Goal: Information Seeking & Learning: Learn about a topic

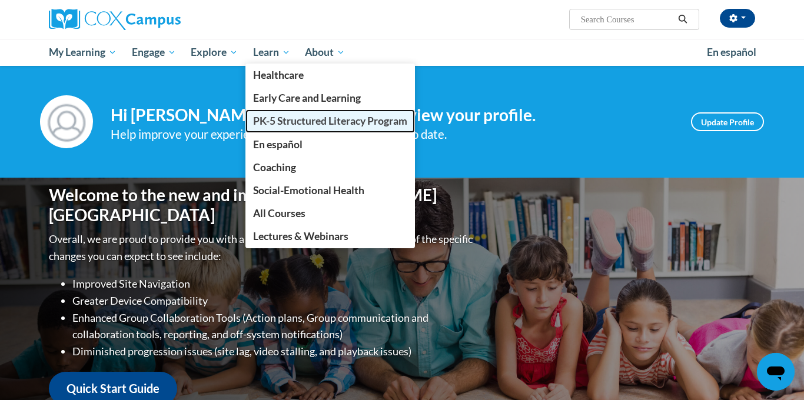
click at [274, 123] on span "PK-5 Structured Literacy Program" at bounding box center [330, 121] width 154 height 12
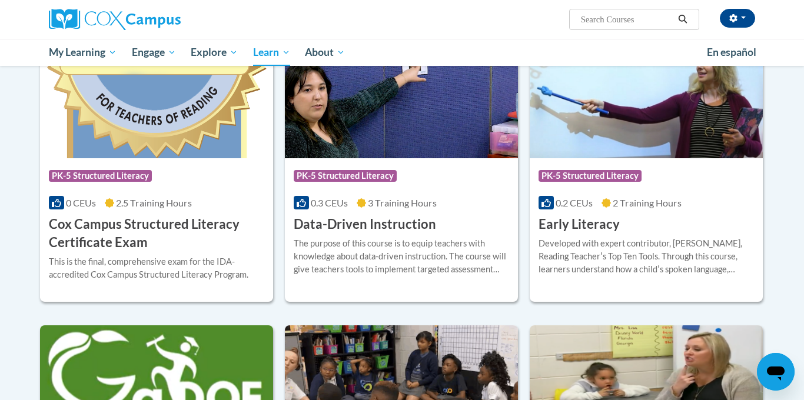
scroll to position [388, 0]
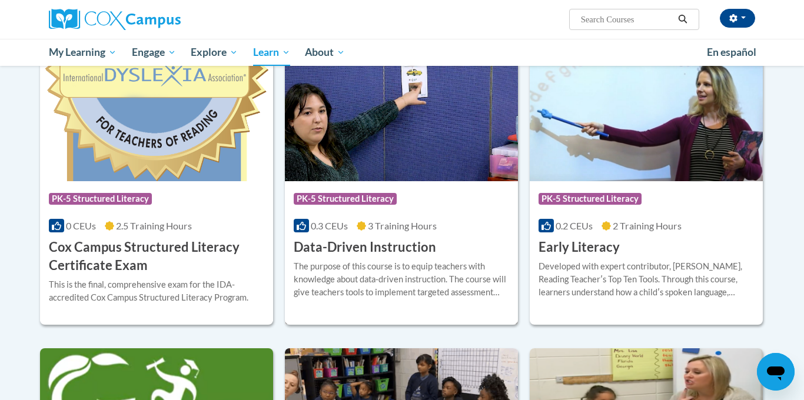
click at [315, 278] on div "The purpose of this course is to equip teachers with knowledge about data-drive…" at bounding box center [401, 279] width 215 height 39
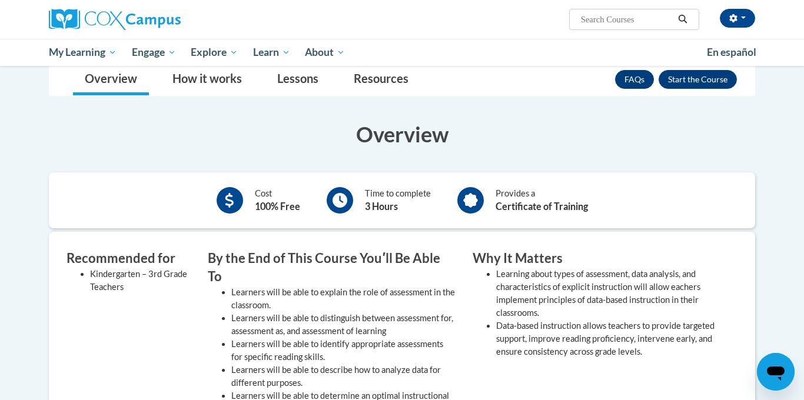
scroll to position [188, 0]
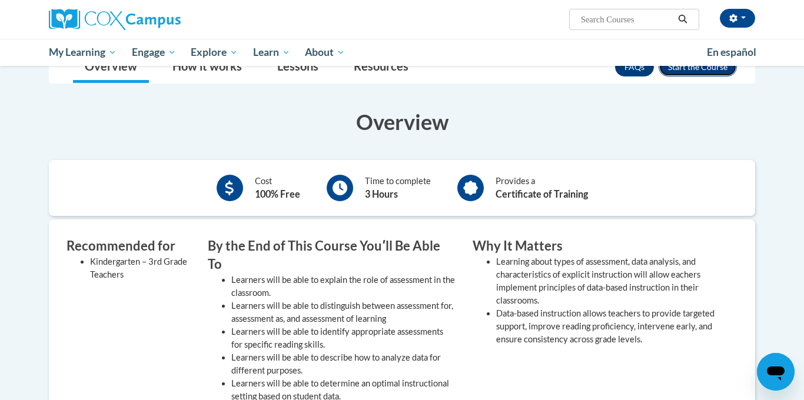
click at [710, 71] on button "Enroll" at bounding box center [698, 67] width 78 height 19
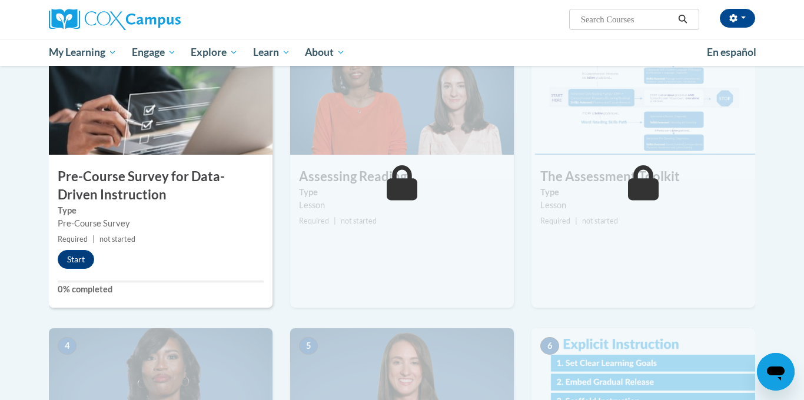
scroll to position [306, 0]
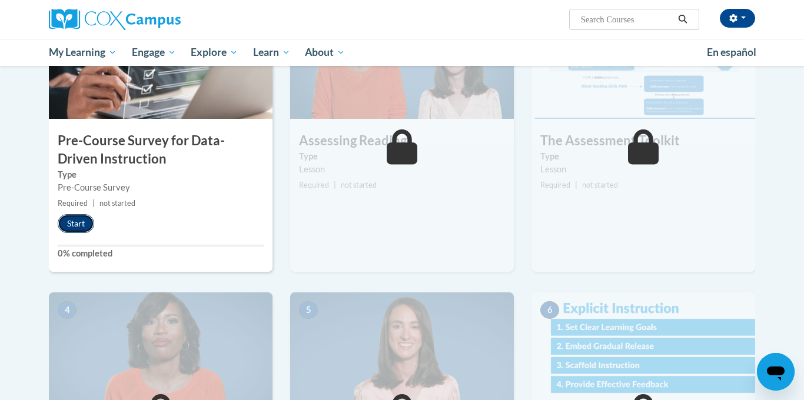
click at [77, 228] on button "Start" at bounding box center [76, 223] width 36 height 19
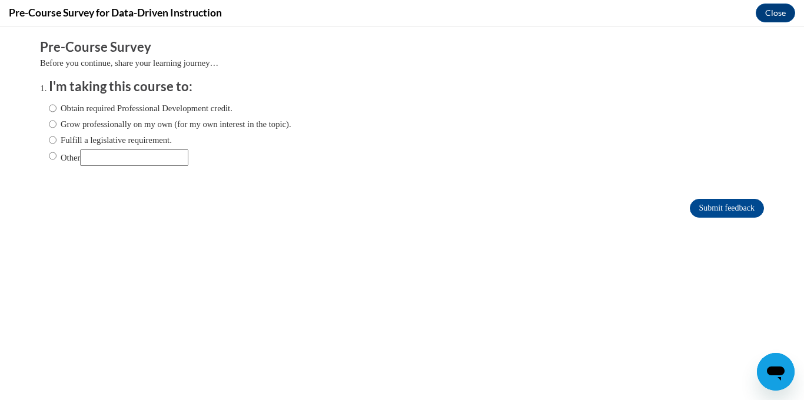
scroll to position [0, 0]
click at [141, 127] on label "Grow professionally on my own (for my own interest in the topic)." at bounding box center [170, 124] width 243 height 13
click at [57, 127] on input "Grow professionally on my own (for my own interest in the topic)." at bounding box center [53, 124] width 8 height 13
radio input "true"
click at [710, 199] on input "Submit feedback" at bounding box center [727, 208] width 74 height 19
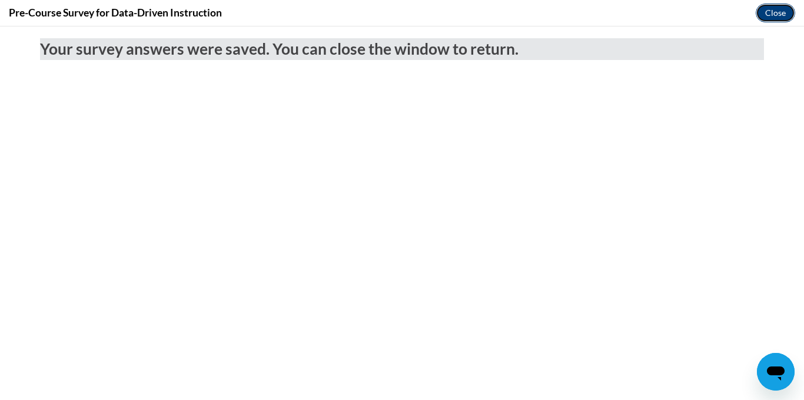
click at [768, 16] on button "Close" at bounding box center [775, 13] width 39 height 19
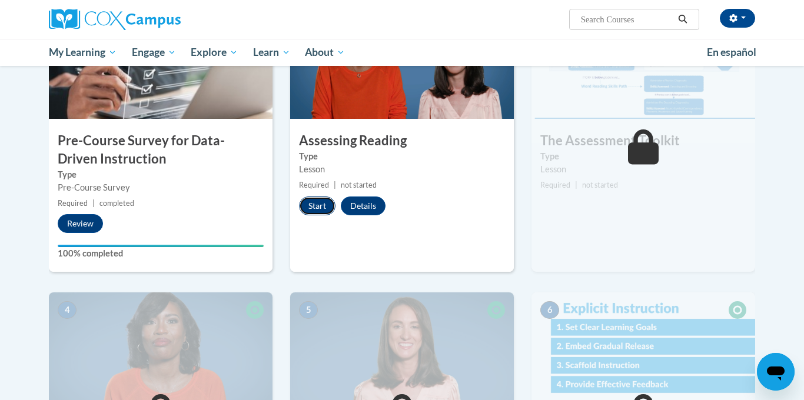
click at [311, 214] on button "Start" at bounding box center [317, 206] width 36 height 19
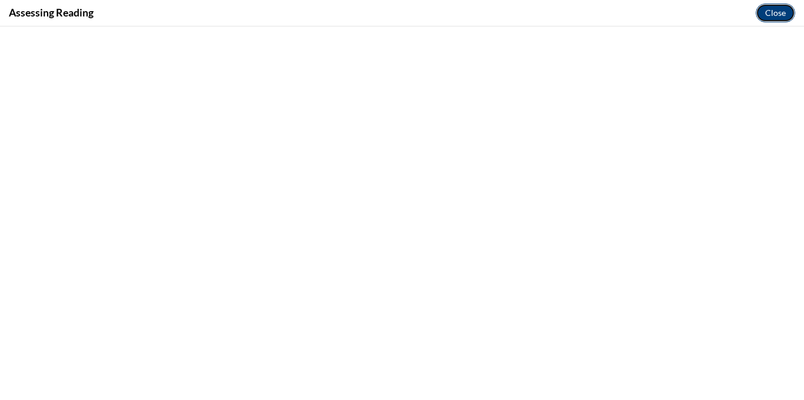
click at [776, 16] on button "Close" at bounding box center [775, 13] width 39 height 19
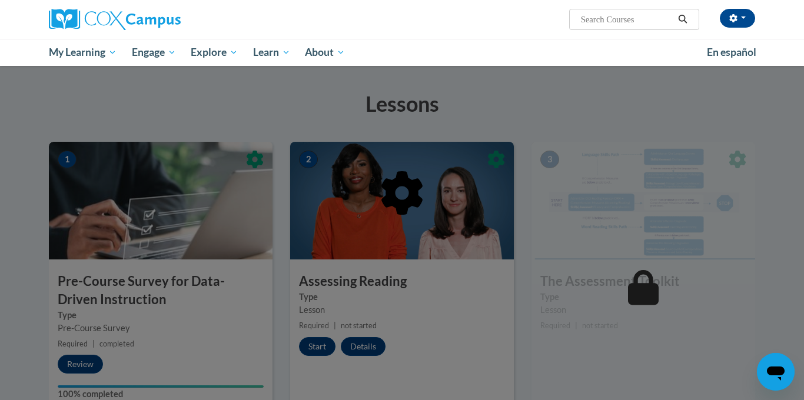
scroll to position [165, 0]
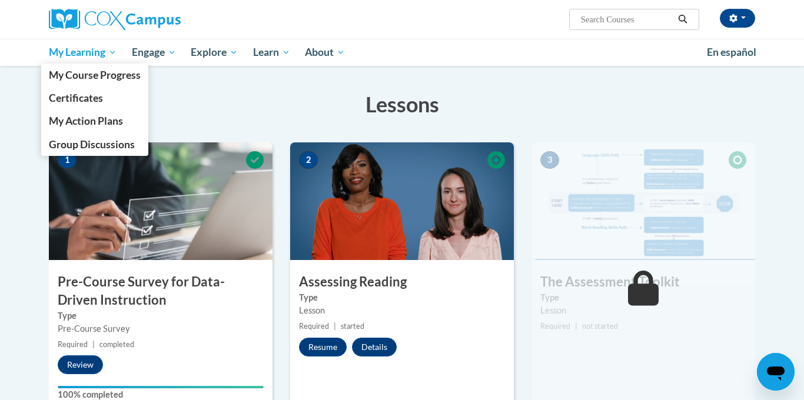
click at [97, 57] on span "My Learning" at bounding box center [83, 52] width 68 height 14
click at [100, 81] on link "My Course Progress" at bounding box center [94, 75] width 107 height 23
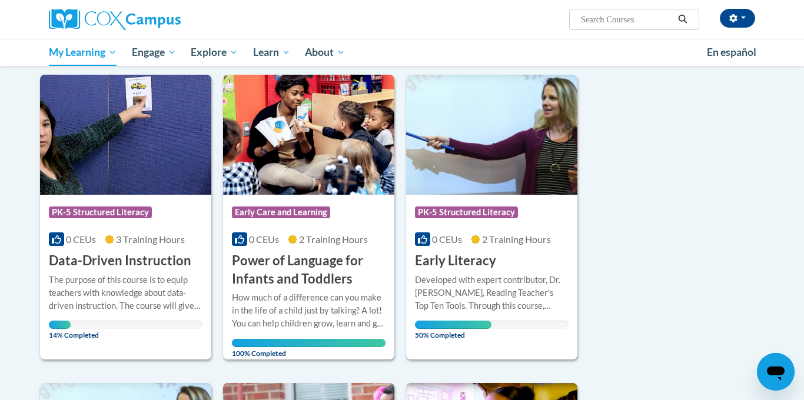
scroll to position [165, 0]
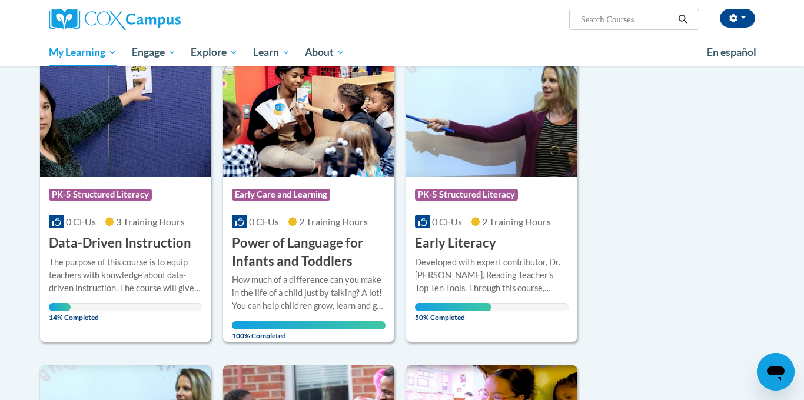
click at [97, 255] on div at bounding box center [126, 255] width 154 height 1
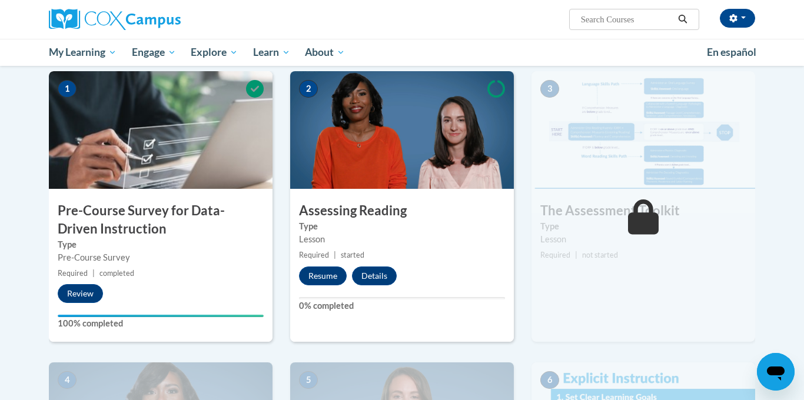
scroll to position [259, 0]
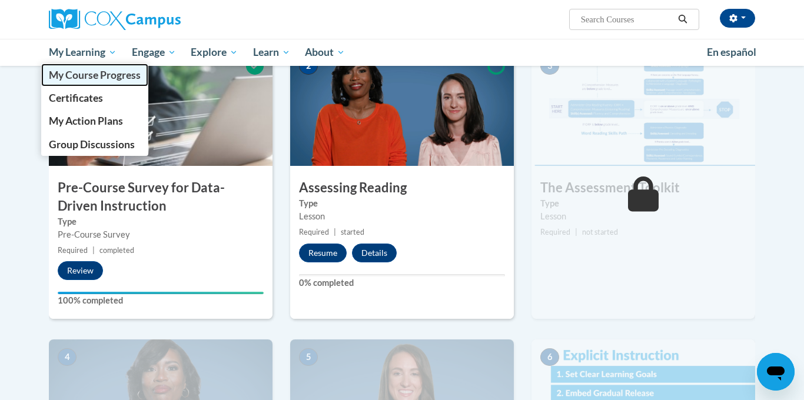
click at [81, 69] on span "My Course Progress" at bounding box center [95, 75] width 92 height 12
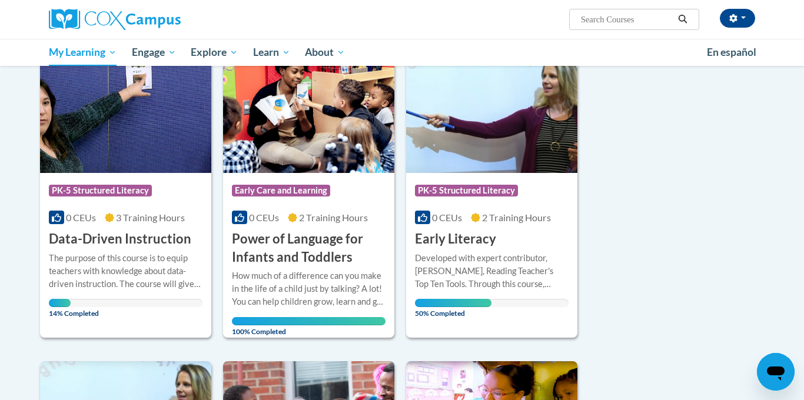
scroll to position [188, 0]
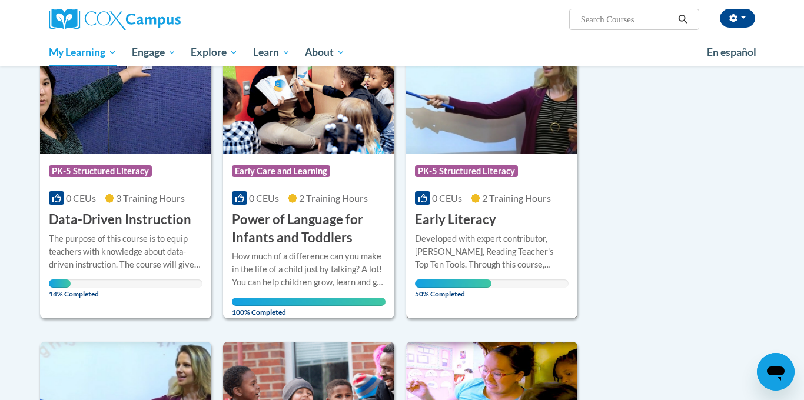
click at [472, 265] on div "Developed with expert contributor, [PERSON_NAME], Reading Teacher's Top Ten Too…" at bounding box center [492, 252] width 154 height 39
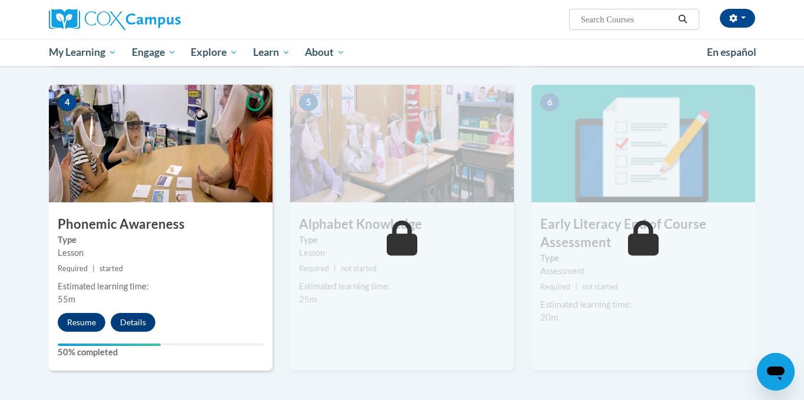
scroll to position [565, 0]
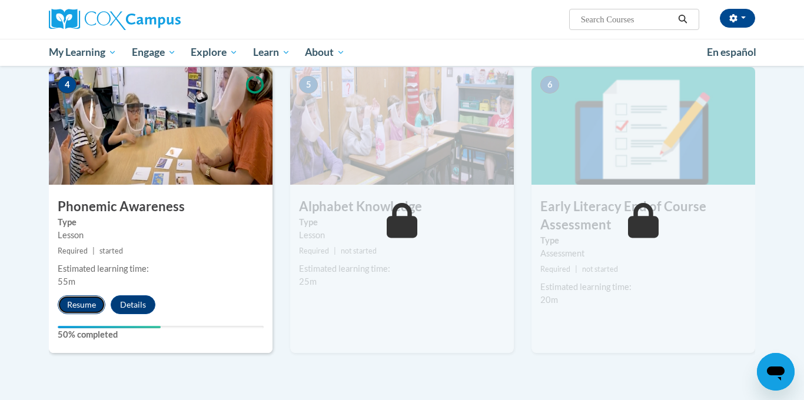
click at [96, 308] on button "Resume" at bounding box center [82, 304] width 48 height 19
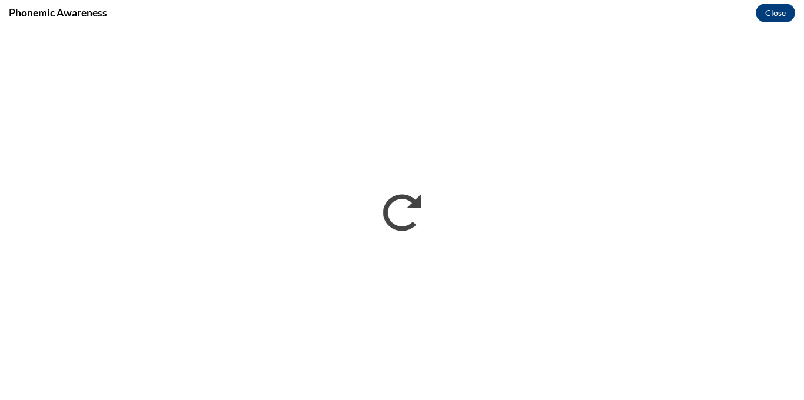
scroll to position [0, 0]
click at [773, 14] on button "Close" at bounding box center [775, 13] width 39 height 19
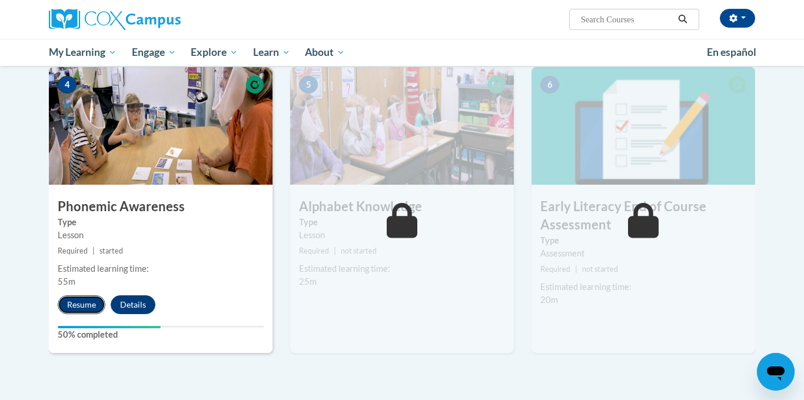
click at [72, 301] on button "Resume" at bounding box center [82, 304] width 48 height 19
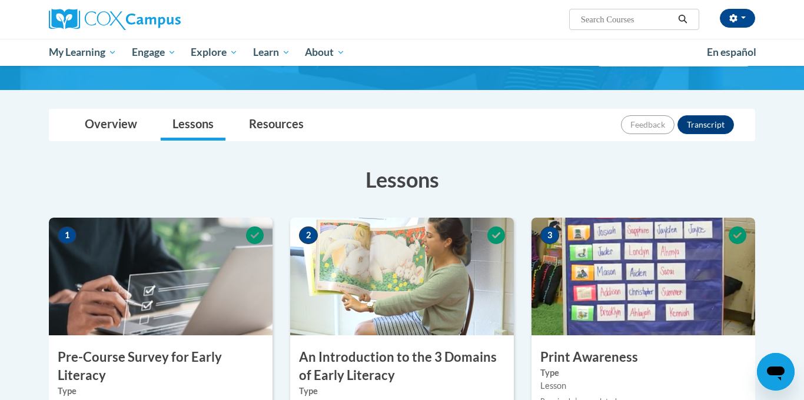
scroll to position [565, 0]
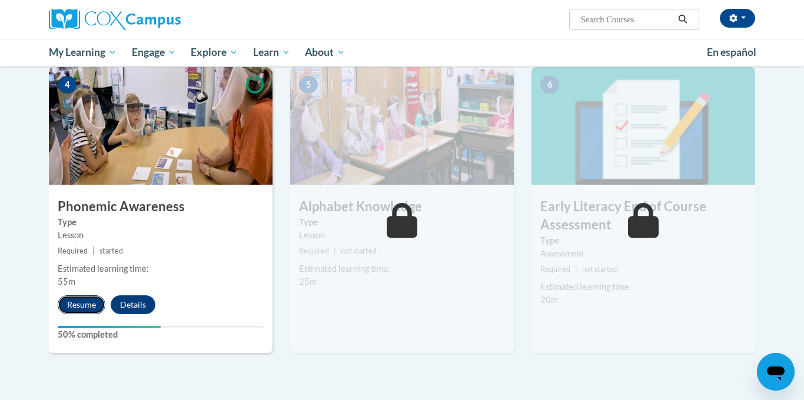
click at [85, 307] on button "Resume" at bounding box center [82, 304] width 48 height 19
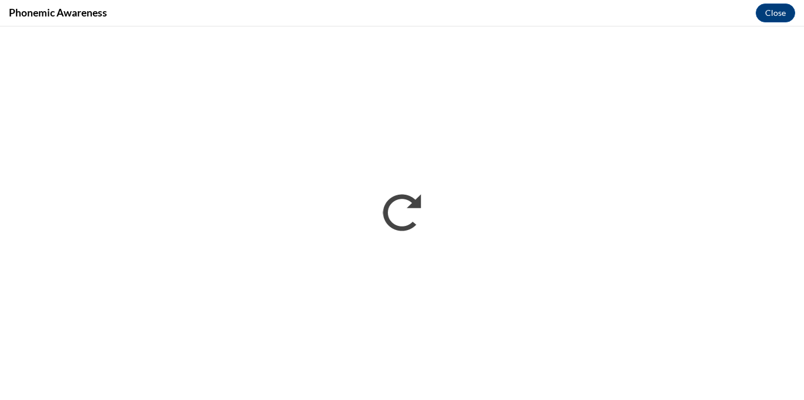
scroll to position [0, 0]
click at [571, 18] on div "Phonemic Awareness Close" at bounding box center [402, 13] width 804 height 26
click at [621, 25] on div "Phonemic Awareness Close" at bounding box center [402, 13] width 804 height 26
click at [225, 25] on div "Phonemic Awareness Close" at bounding box center [402, 13] width 804 height 26
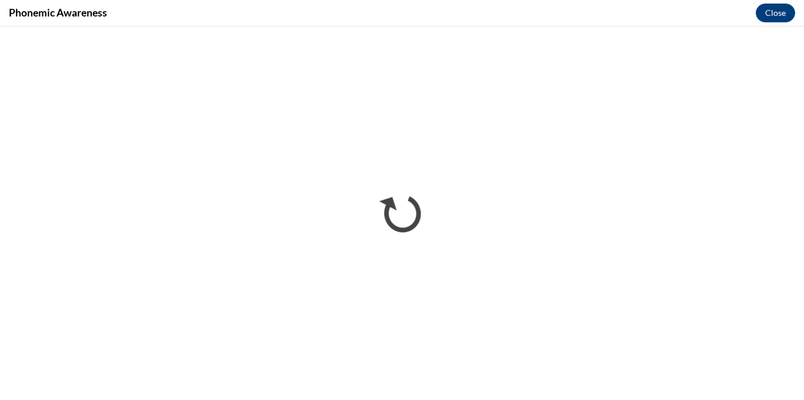
click at [290, 24] on div "Phonemic Awareness Close" at bounding box center [402, 13] width 804 height 26
click at [775, 18] on button "Close" at bounding box center [775, 13] width 39 height 19
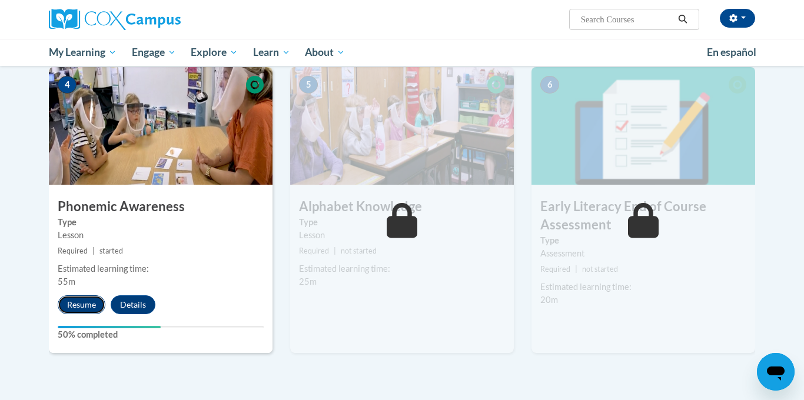
click at [71, 302] on button "Resume" at bounding box center [82, 304] width 48 height 19
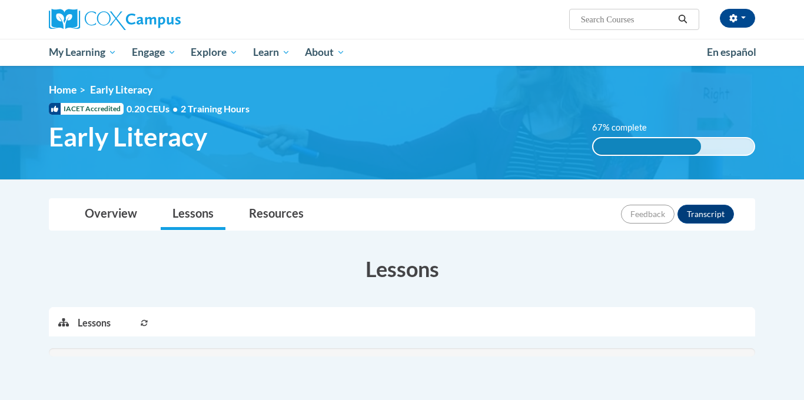
click at [593, 274] on body "[PERSON_NAME] ([GEOGRAPHIC_DATA]/New_York UTC-04:00) My Profile Inbox My Transc…" at bounding box center [402, 354] width 804 height 708
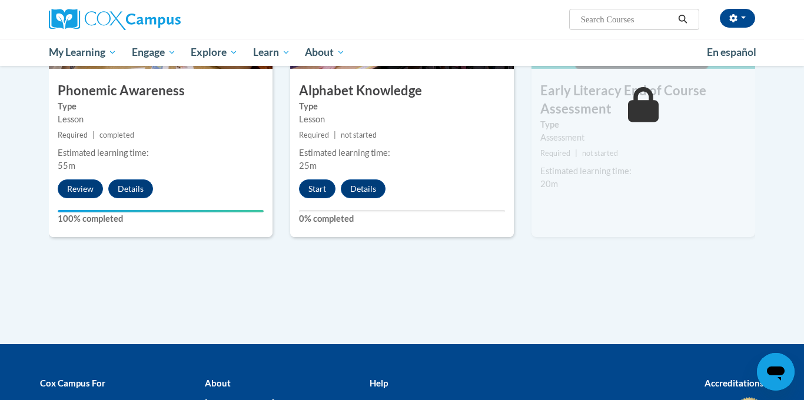
scroll to position [683, 0]
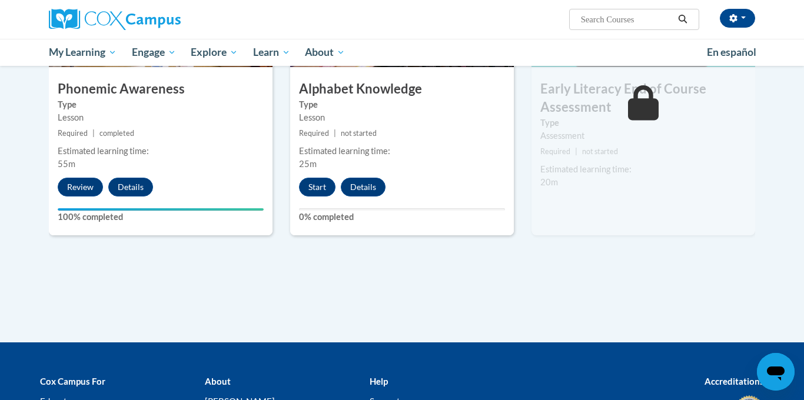
click at [314, 198] on div "5 Alphabet Knowledge Type Lesson Required | not started Estimated learning time…" at bounding box center [402, 92] width 224 height 286
click at [310, 196] on button "Start" at bounding box center [317, 187] width 36 height 19
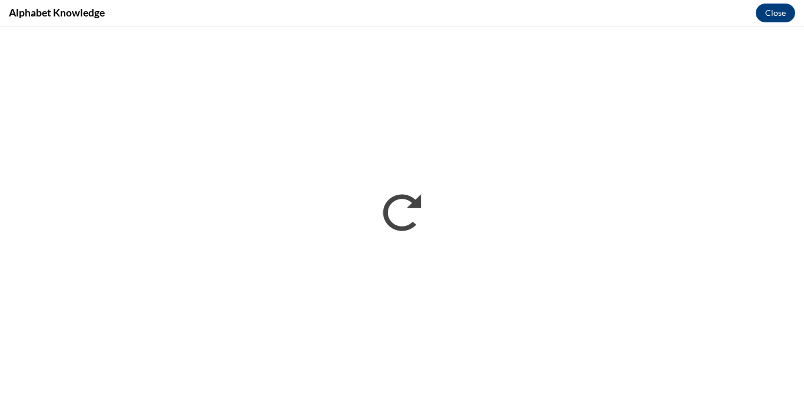
scroll to position [0, 0]
click at [509, 21] on div "Alphabet Knowledge Close" at bounding box center [402, 13] width 804 height 26
click at [561, 21] on div "Alphabet Knowledge Close" at bounding box center [402, 13] width 804 height 26
click at [433, 14] on div "Alphabet Knowledge Close" at bounding box center [402, 13] width 804 height 26
click at [417, 9] on div "Alphabet Knowledge Close" at bounding box center [402, 13] width 804 height 26
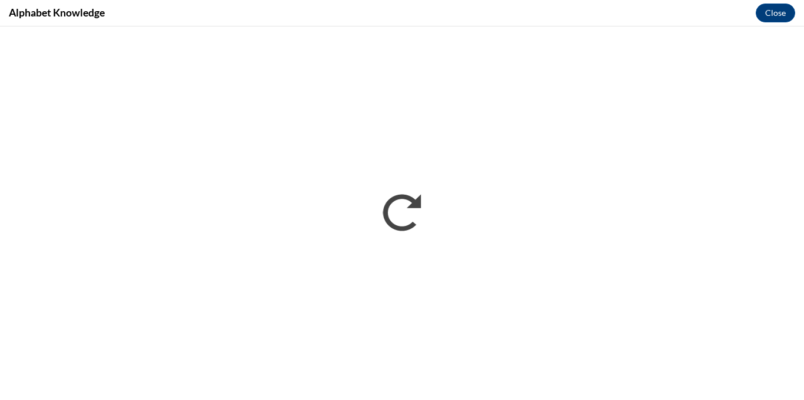
click at [479, 20] on div "Alphabet Knowledge Close" at bounding box center [402, 13] width 804 height 26
